Goal: Transaction & Acquisition: Subscribe to service/newsletter

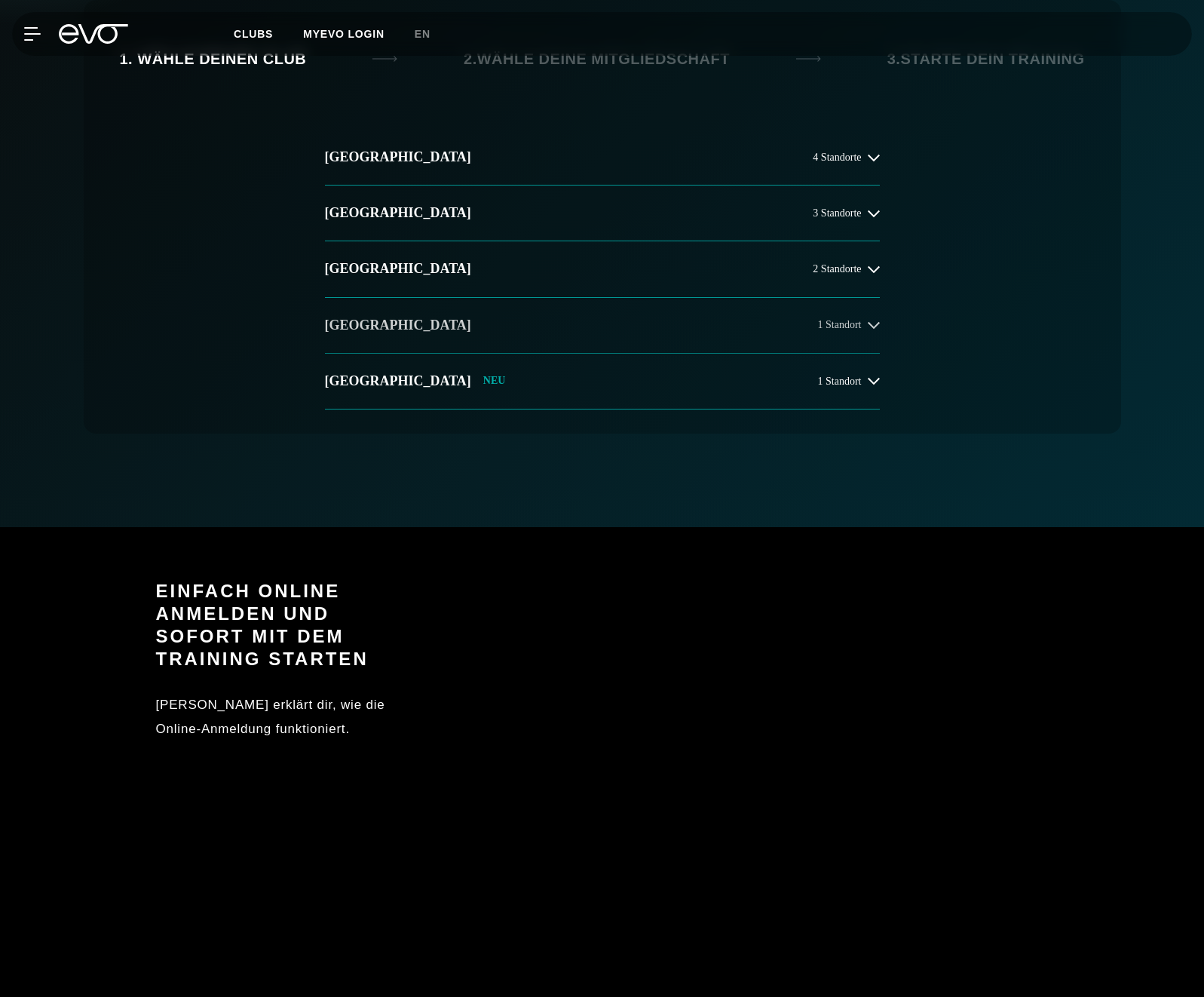
click at [538, 333] on button "[GEOGRAPHIC_DATA] 1 Standort" at bounding box center [602, 326] width 555 height 56
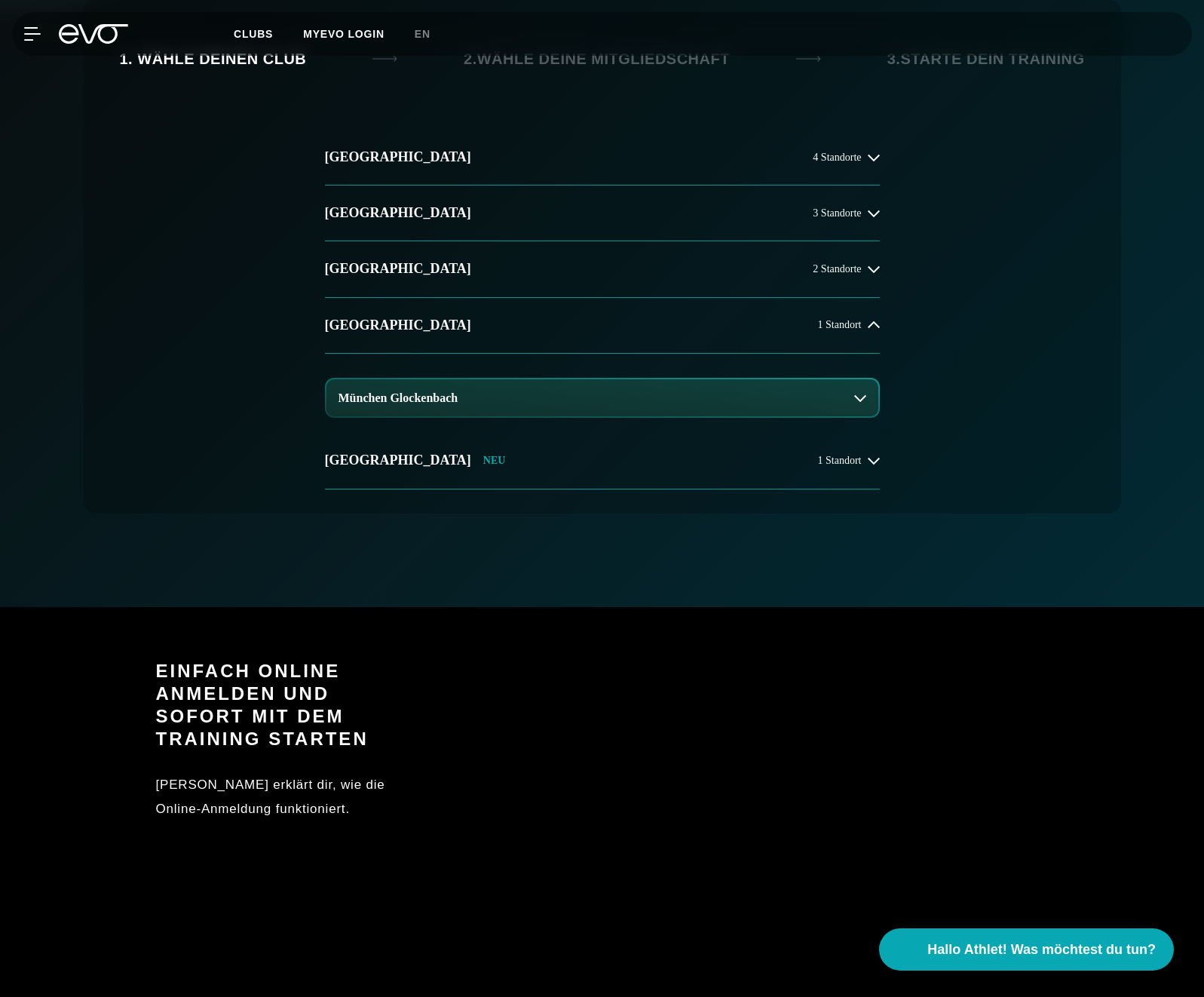
click at [1107, 216] on div "1. Wähle deinen Club 2. Wähle deine Mitgliedschaft 3. Starte dein Training [GEO…" at bounding box center [602, 257] width 1037 height 513
click at [1071, 177] on div "[GEOGRAPHIC_DATA] 4 Standorte [GEOGRAPHIC_DATA] 3 Standorte [GEOGRAPHIC_DATA] 2…" at bounding box center [602, 321] width 965 height 384
